Goal: Task Accomplishment & Management: Manage account settings

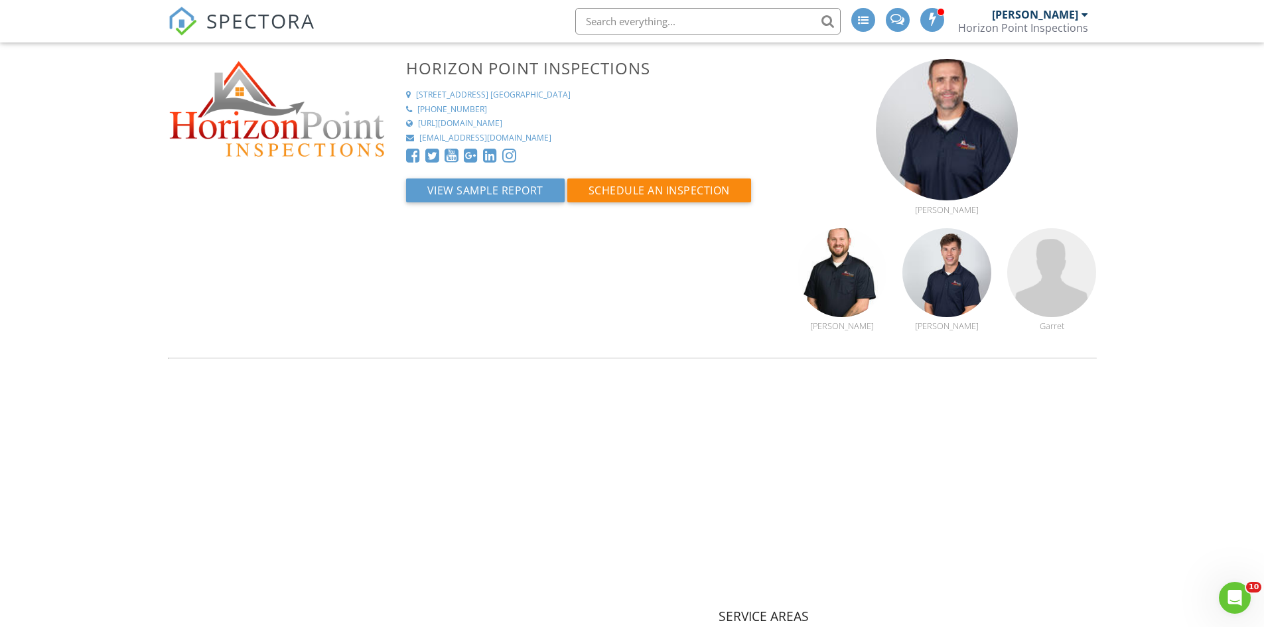
click at [227, 15] on span "SPECTORA" at bounding box center [260, 21] width 109 height 28
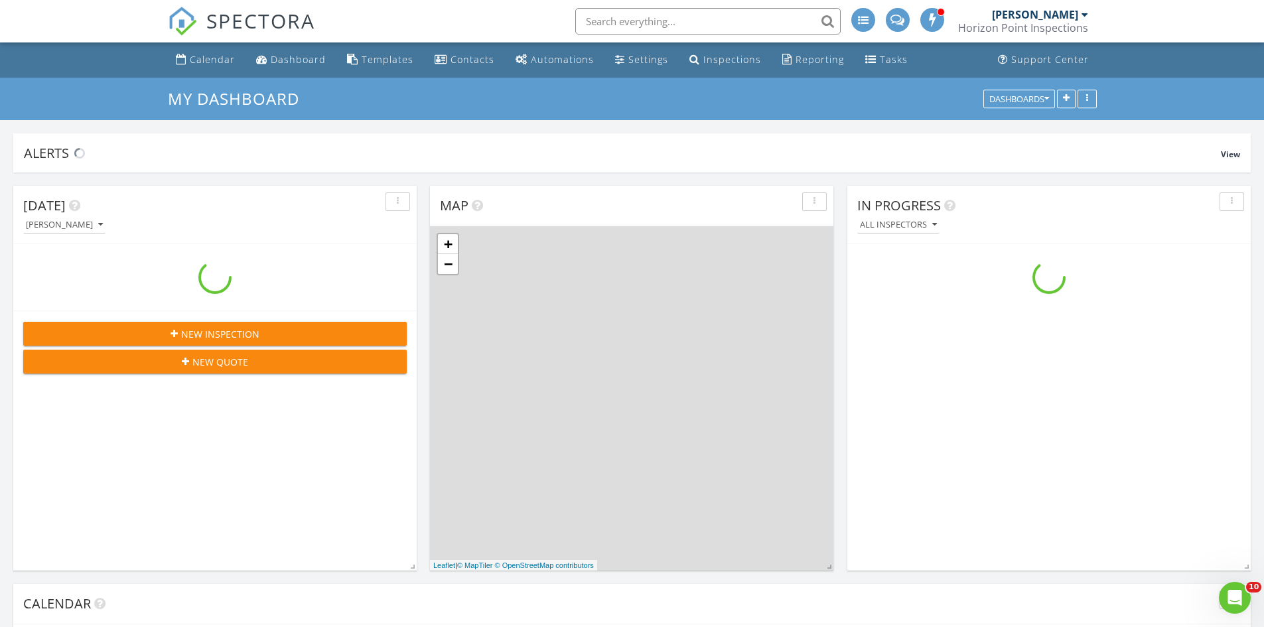
scroll to position [1228, 1285]
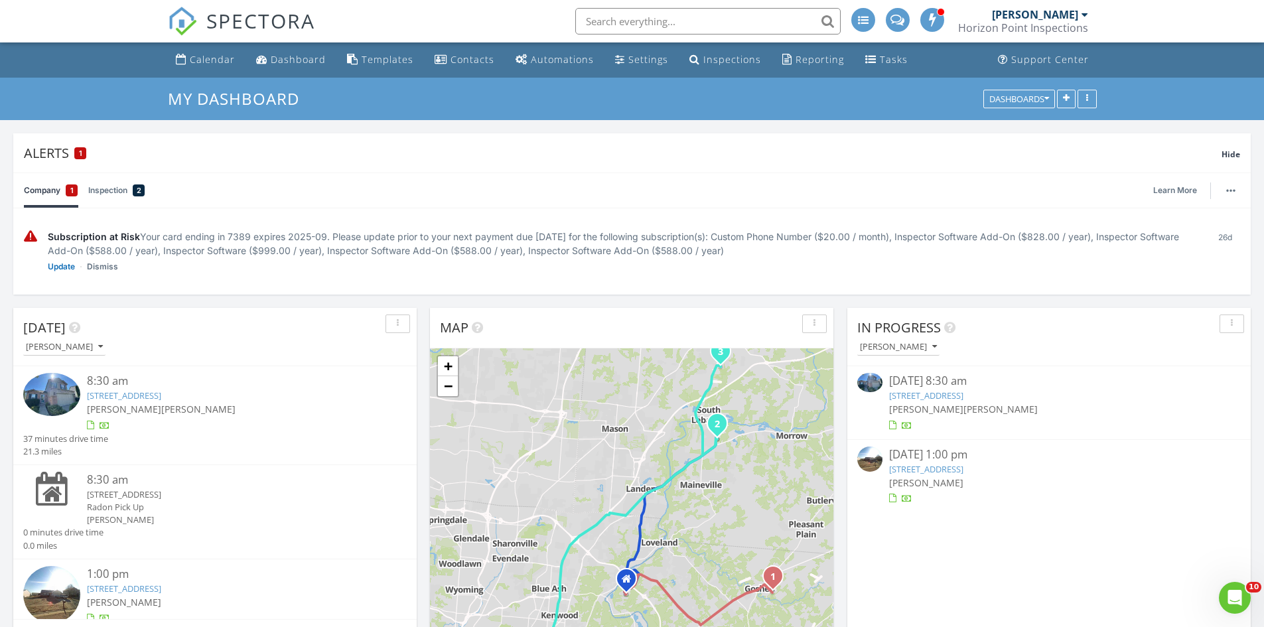
click at [161, 394] on link "5610 Sterling Ct, South Lebanon, OH 45065" at bounding box center [124, 396] width 74 height 12
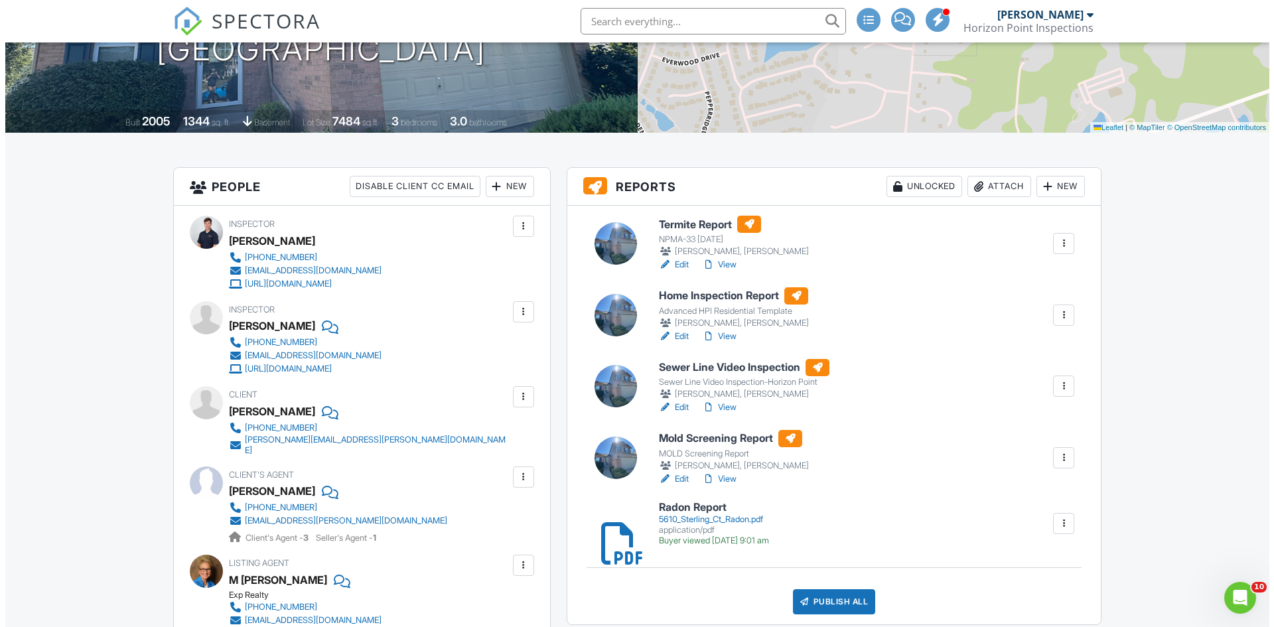
scroll to position [199, 0]
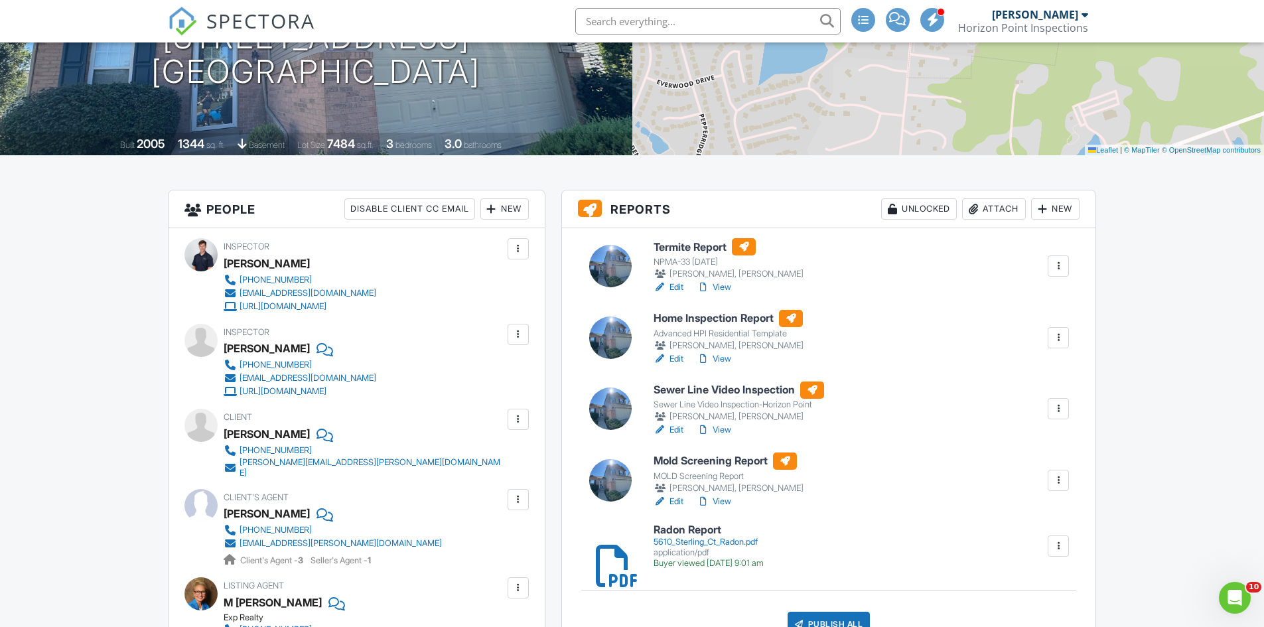
click at [999, 210] on div "Attach" at bounding box center [994, 208] width 64 height 21
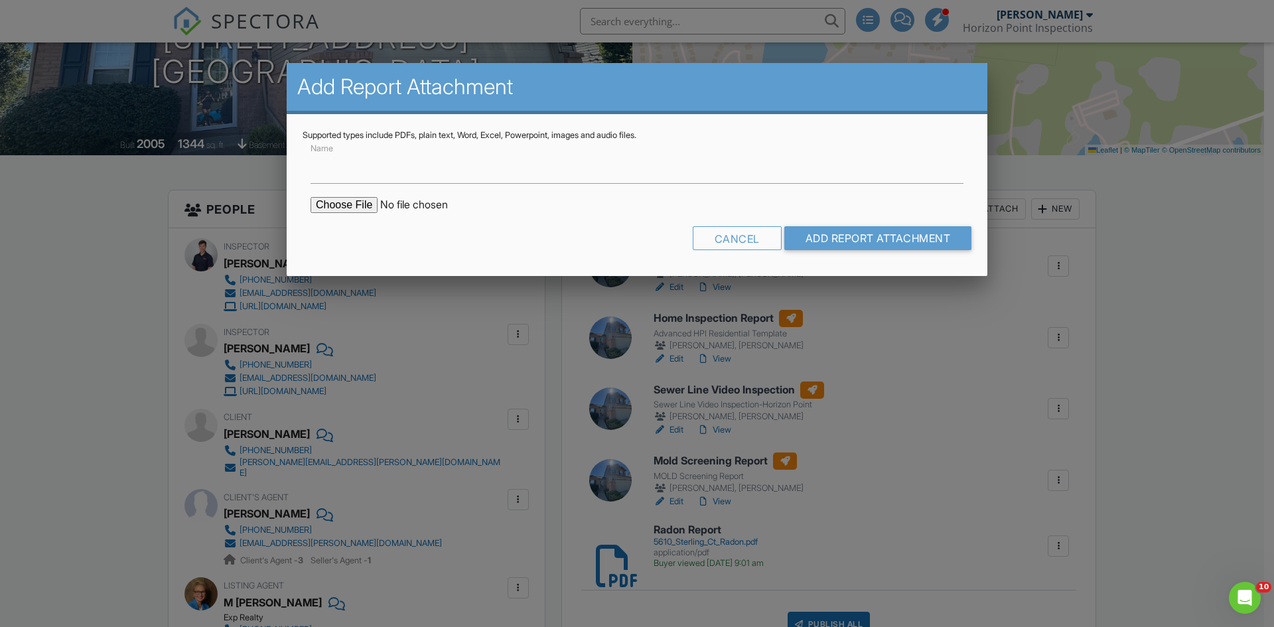
click at [354, 198] on input "file" at bounding box center [424, 205] width 226 height 16
type input "C:\fakepath\5610 Sterling Ct Mold.pdf"
click at [377, 180] on input "Name" at bounding box center [637, 167] width 653 height 33
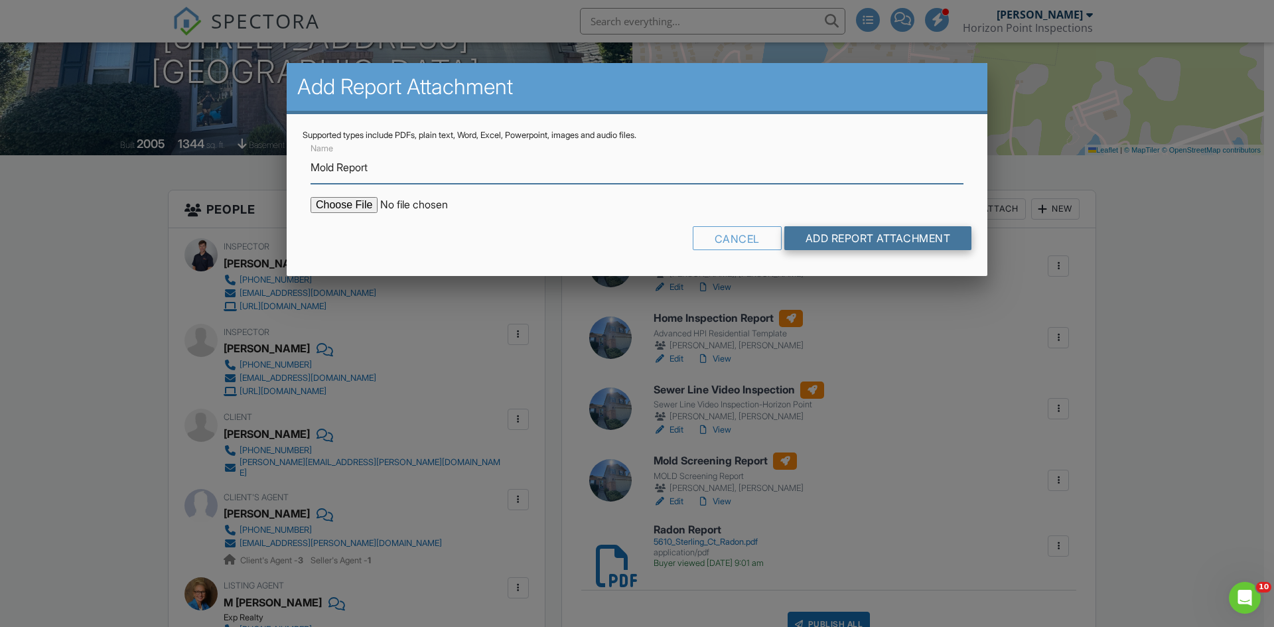
type input "Mold Report"
click at [826, 237] on input "Add Report Attachment" at bounding box center [878, 238] width 188 height 24
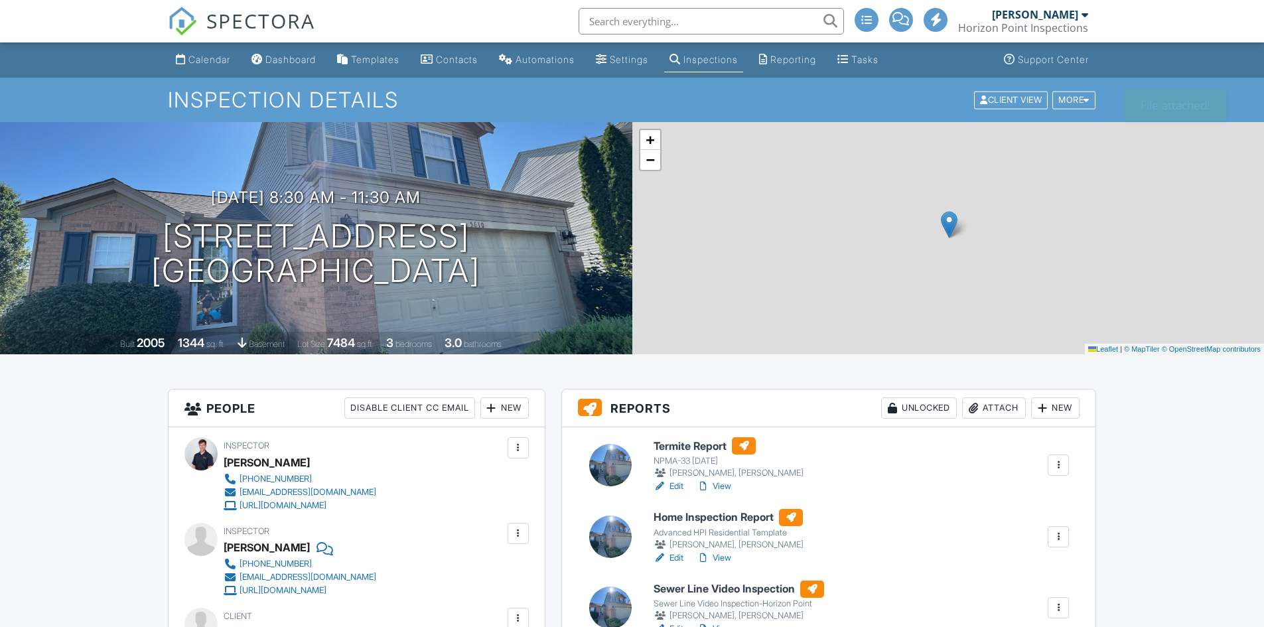
scroll to position [398, 0]
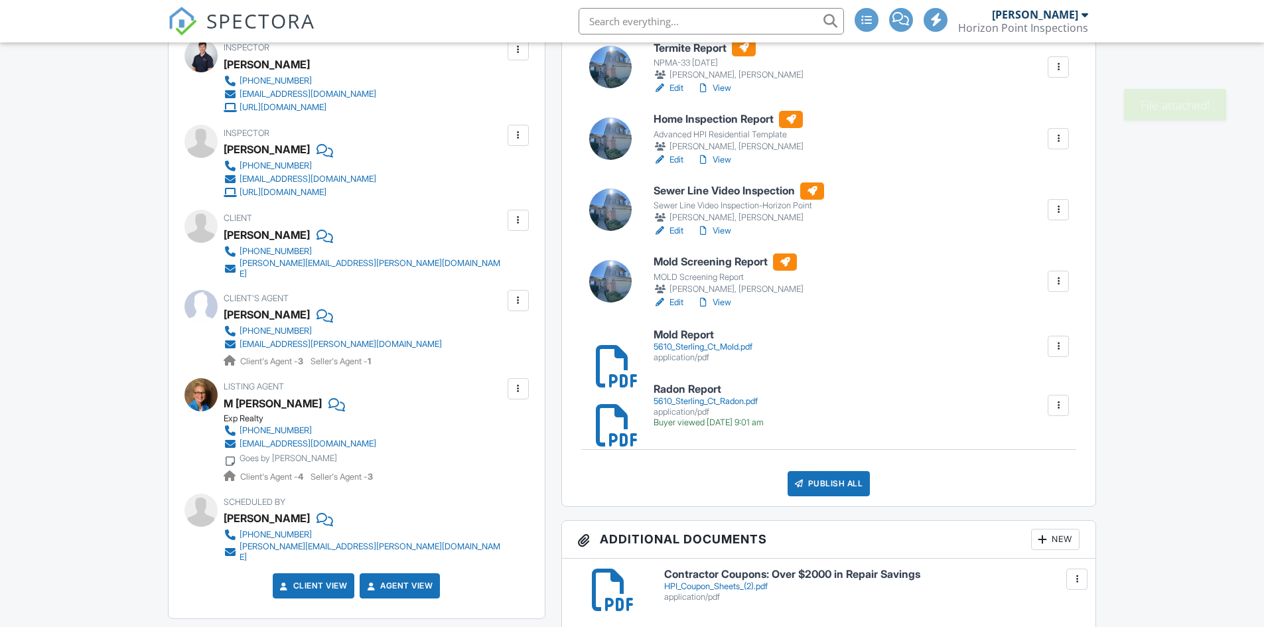
drag, startPoint x: 680, startPoint y: 304, endPoint x: 669, endPoint y: 330, distance: 28.8
click at [680, 303] on link "Edit" at bounding box center [669, 302] width 30 height 13
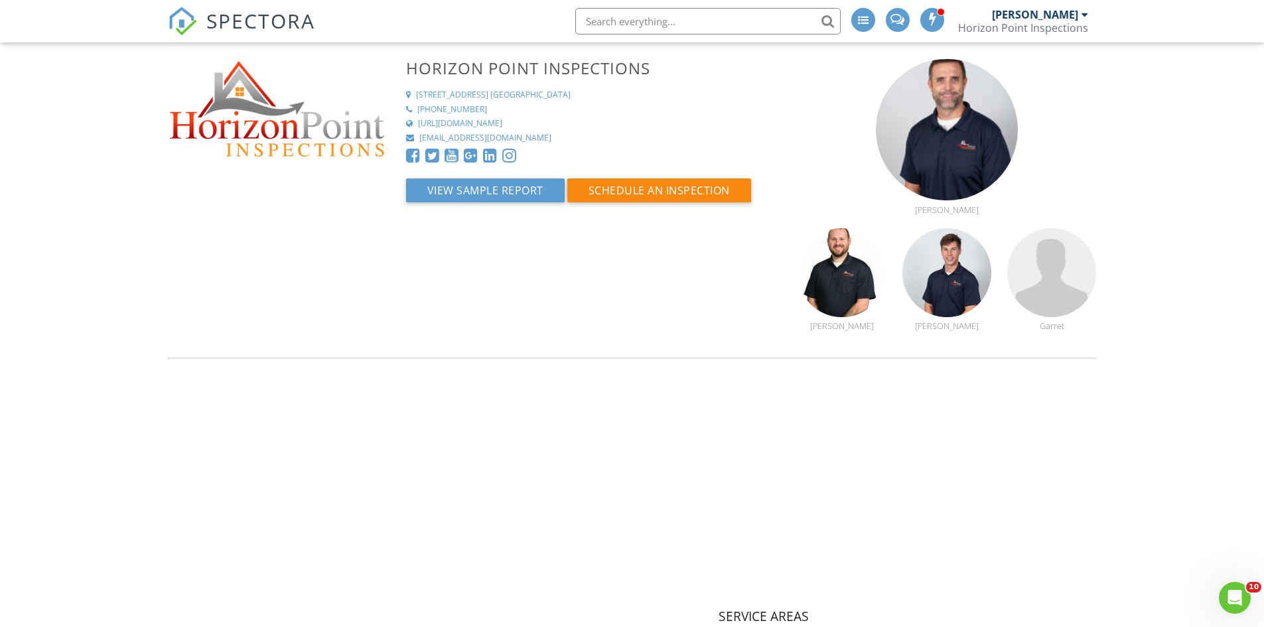
click at [241, 22] on span "SPECTORA" at bounding box center [260, 21] width 109 height 28
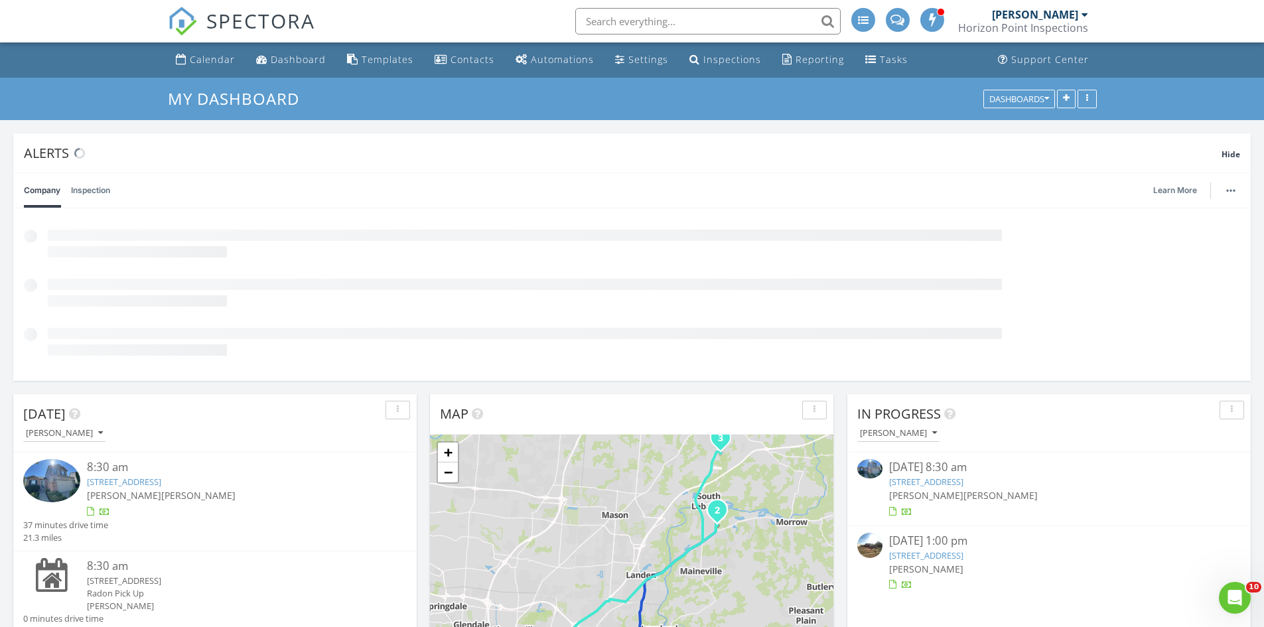
click at [133, 484] on link "[STREET_ADDRESS]" at bounding box center [124, 482] width 74 height 12
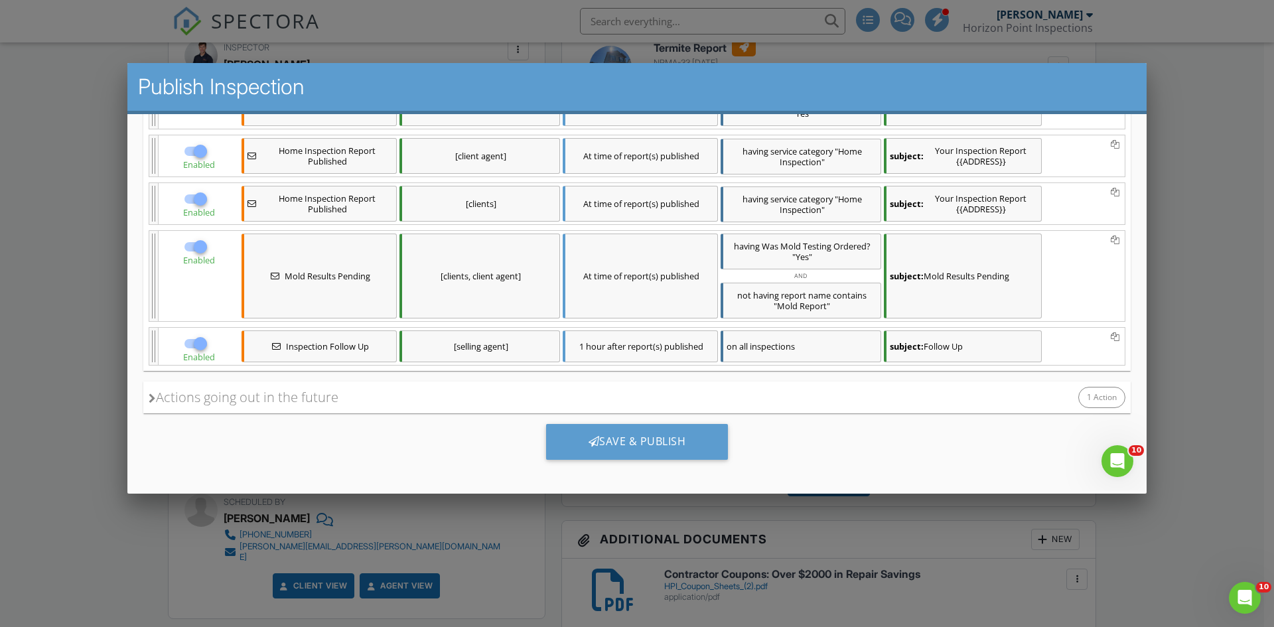
scroll to position [472, 0]
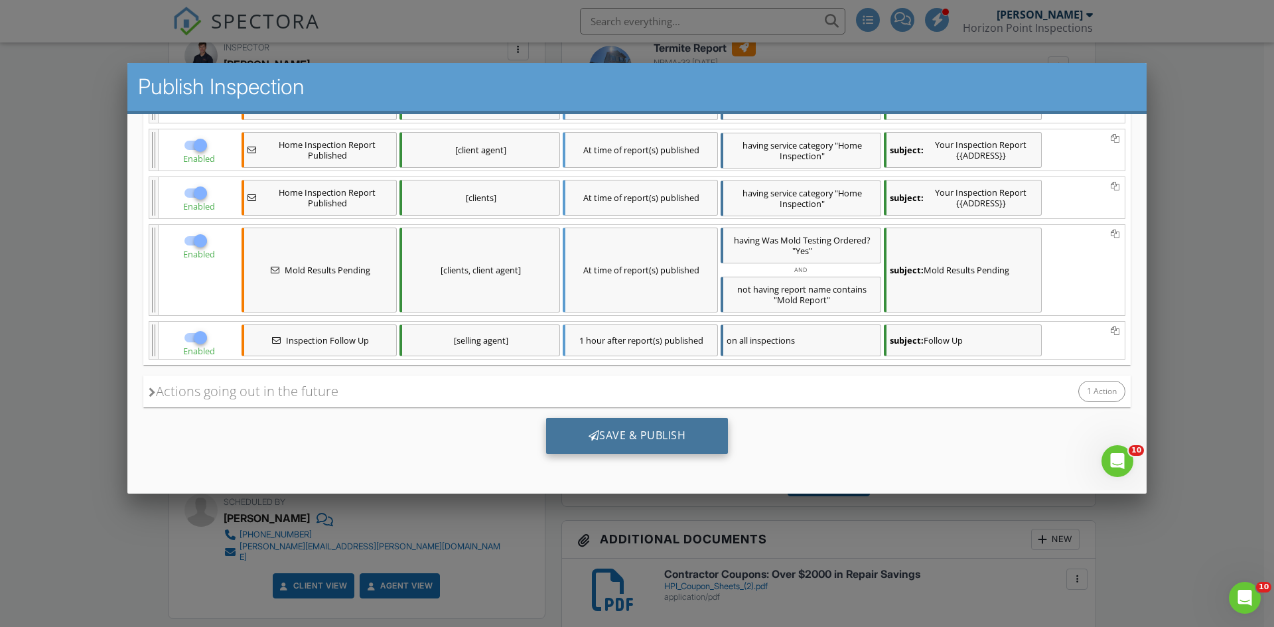
click at [705, 425] on div "Save & Publish" at bounding box center [637, 435] width 183 height 36
